Goal: Task Accomplishment & Management: Use online tool/utility

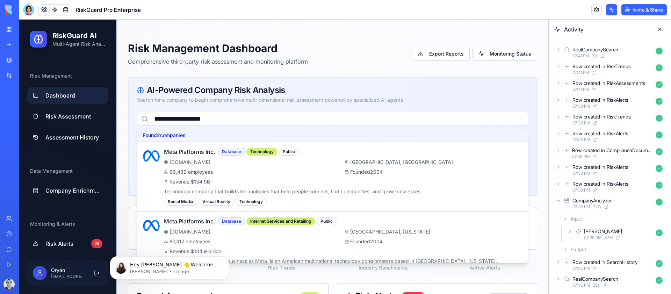
click at [42, 10] on button at bounding box center [44, 10] width 10 height 10
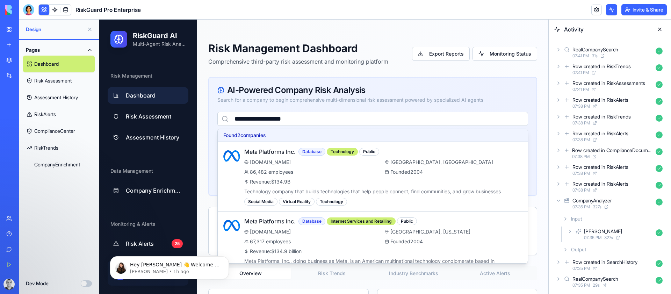
click at [87, 281] on button "Dev Mode" at bounding box center [86, 283] width 11 height 6
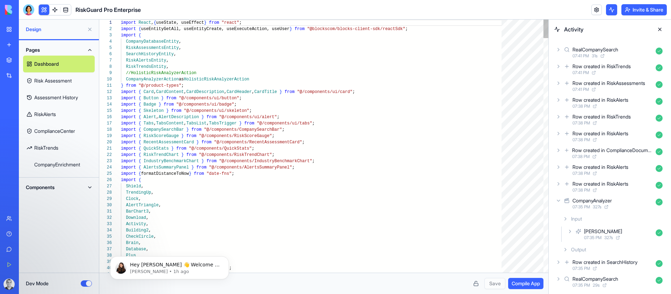
scroll to position [63, 0]
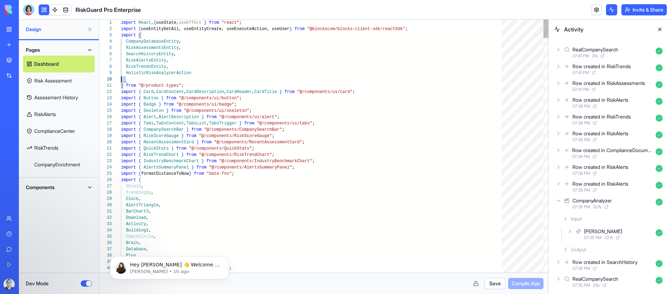
scroll to position [57, 0]
type textarea "**********"
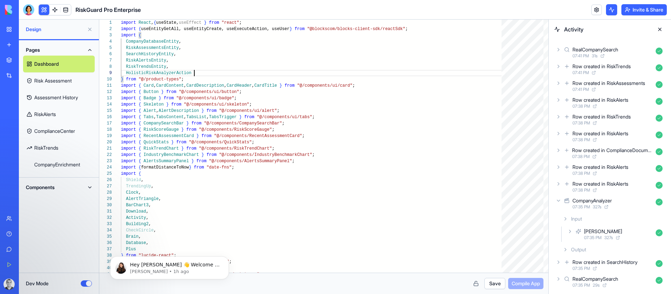
click at [485, 285] on button "Save" at bounding box center [495, 283] width 21 height 11
click at [528, 285] on span "Compile App" at bounding box center [526, 283] width 28 height 7
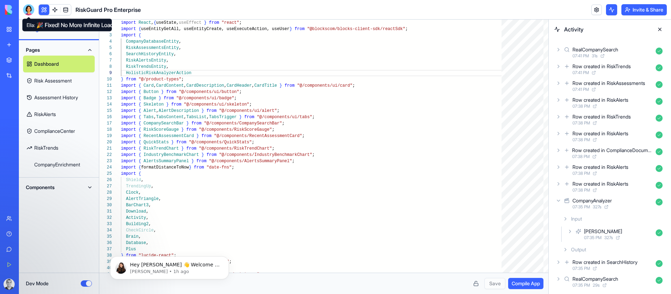
click at [29, 8] on div at bounding box center [28, 9] width 11 height 11
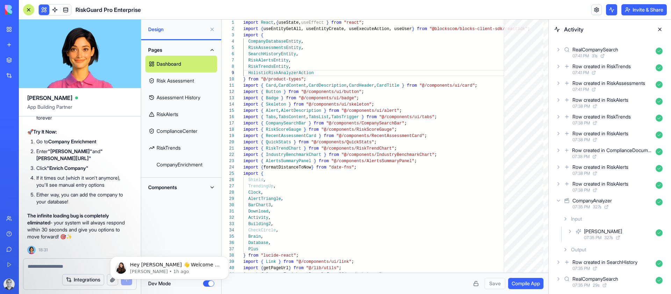
scroll to position [5240, 0]
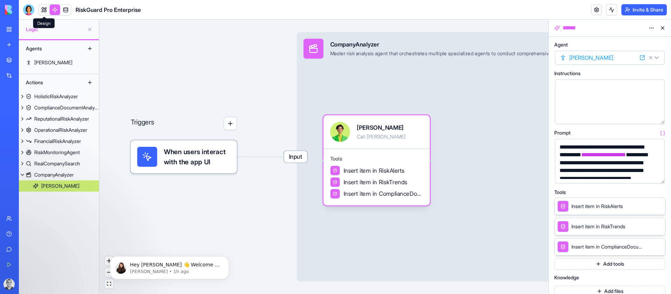
click at [43, 9] on link at bounding box center [44, 10] width 10 height 10
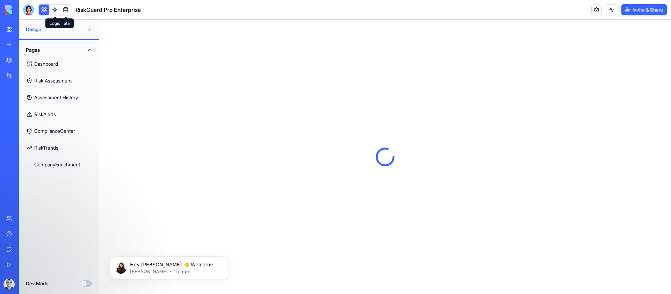
click at [57, 9] on link at bounding box center [55, 10] width 10 height 10
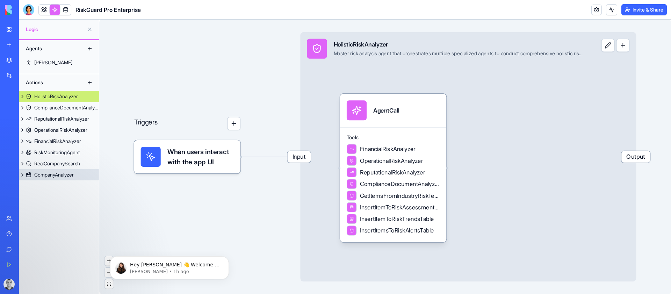
click at [63, 174] on div "CompanyAnalyzer" at bounding box center [54, 174] width 40 height 7
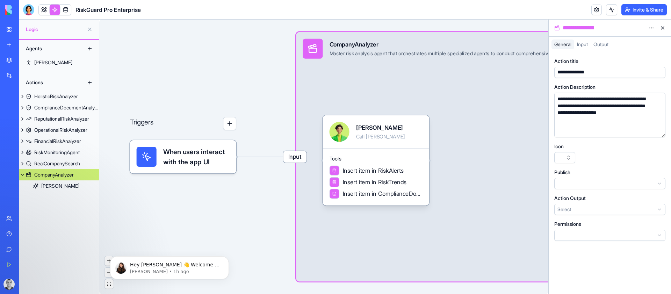
click at [650, 27] on html "**********" at bounding box center [335, 147] width 671 height 294
click at [632, 40] on span "Delete" at bounding box center [632, 42] width 14 height 7
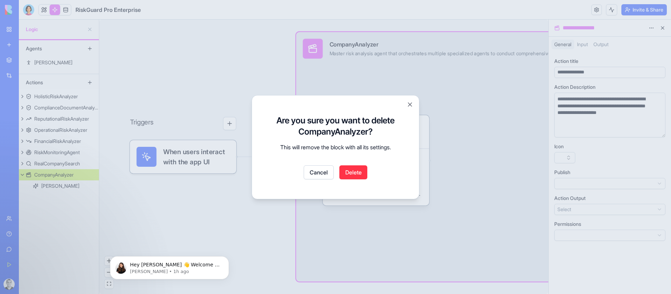
click at [361, 172] on button "Delete" at bounding box center [353, 172] width 28 height 14
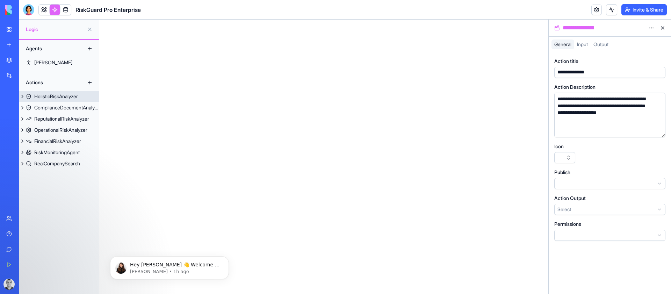
click at [74, 98] on div "HolisticRiskAnalyzer" at bounding box center [56, 96] width 44 height 7
